Goal: Navigation & Orientation: Find specific page/section

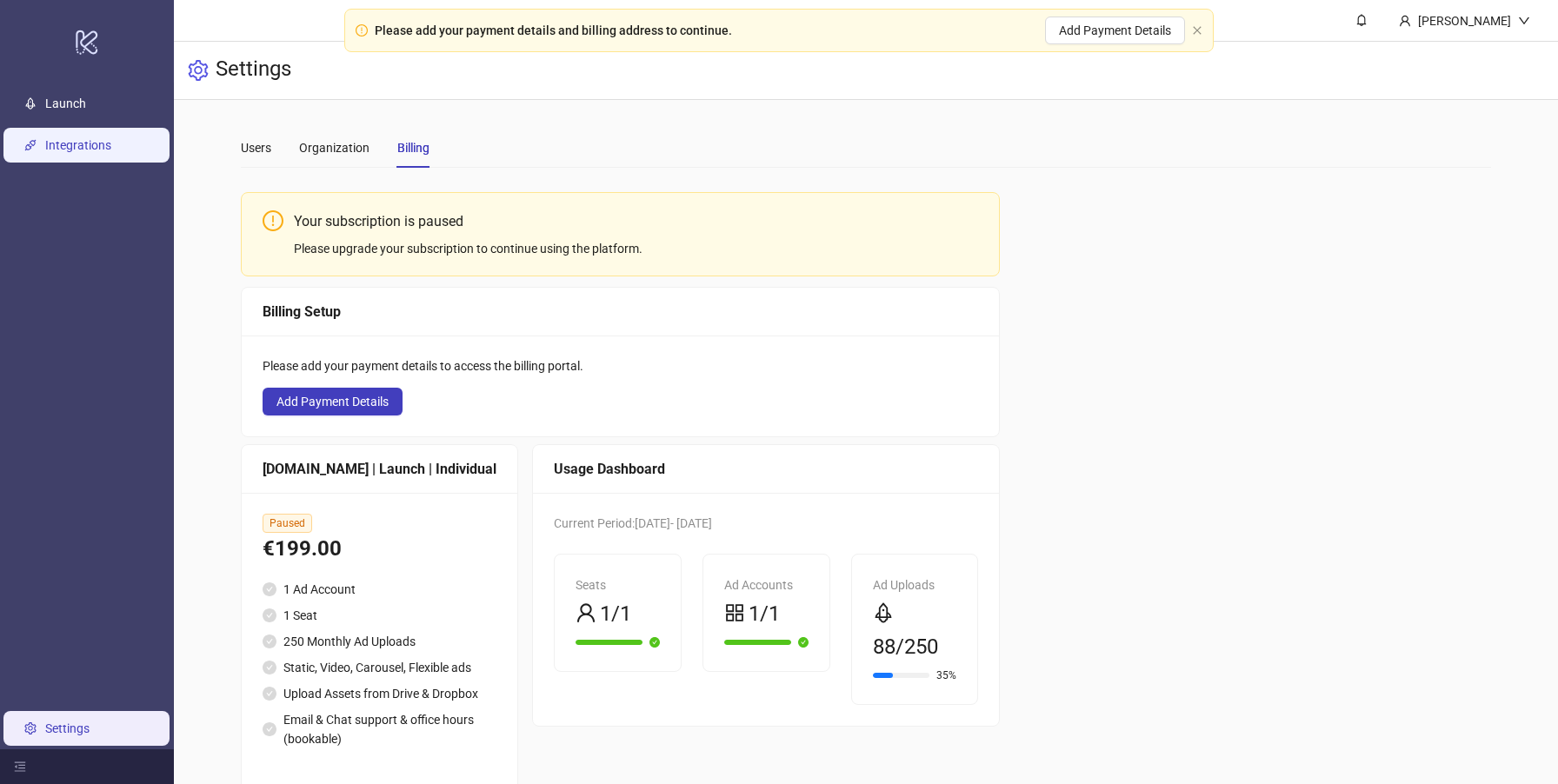
click at [108, 138] on link "Integrations" at bounding box center [78, 145] width 66 height 14
click at [86, 110] on link "Launch" at bounding box center [66, 103] width 41 height 14
click at [97, 144] on link "Integrations" at bounding box center [78, 145] width 66 height 14
click at [112, 342] on ul "Launch Integrations Settings" at bounding box center [87, 415] width 174 height 667
